Goal: Task Accomplishment & Management: Complete application form

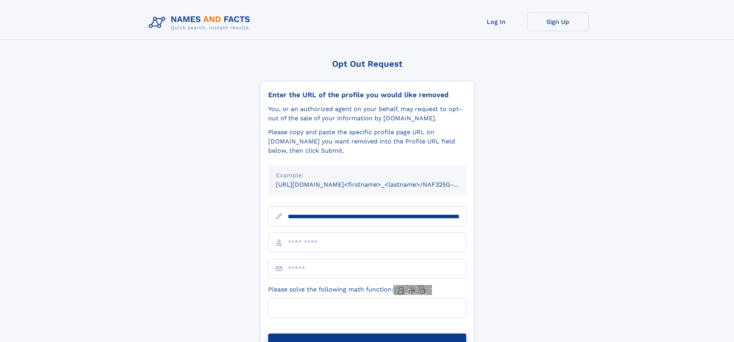
scroll to position [0, 82]
type input "**********"
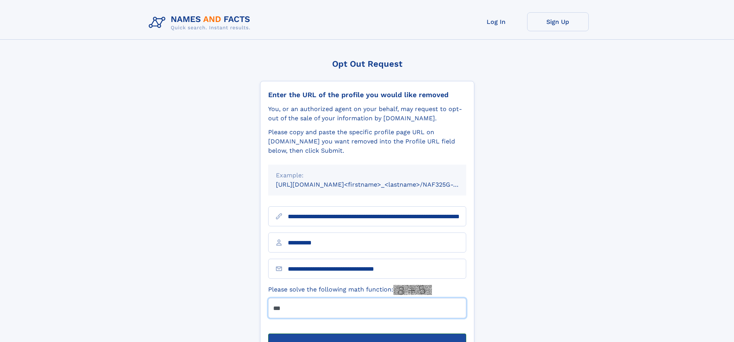
type input "***"
click at [367, 333] on button "Submit Opt Out Request" at bounding box center [367, 345] width 198 height 25
